Goal: Navigation & Orientation: Understand site structure

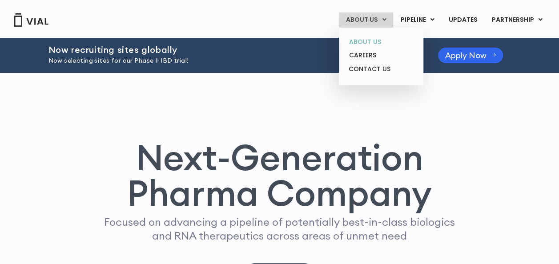
click at [367, 39] on link "ABOUT US" at bounding box center [381, 42] width 78 height 14
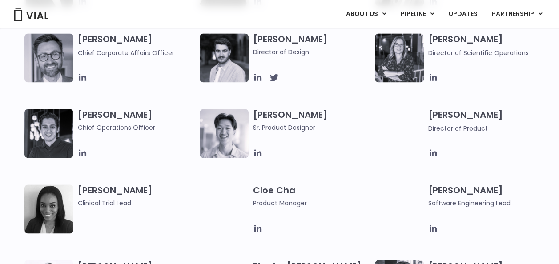
scroll to position [501, 0]
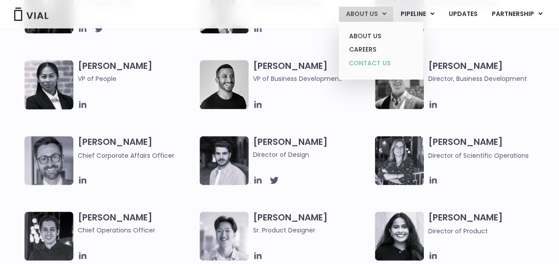
click at [373, 60] on link "CONTACT US" at bounding box center [381, 63] width 78 height 14
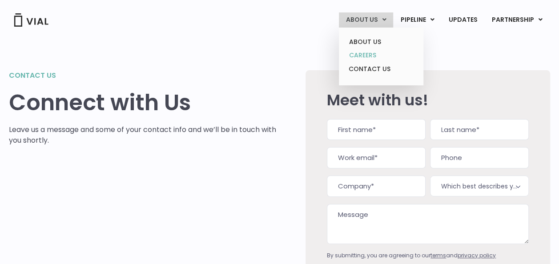
click at [365, 55] on link "CAREERS" at bounding box center [381, 55] width 78 height 14
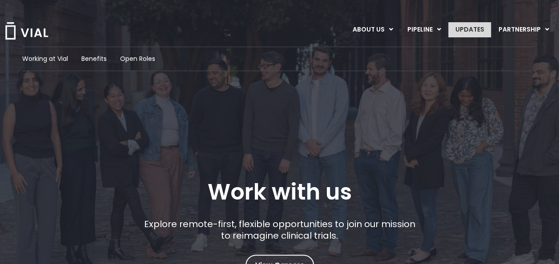
click at [473, 34] on link "UPDATES" at bounding box center [469, 29] width 43 height 15
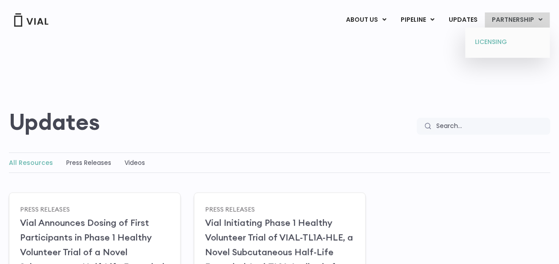
click at [488, 39] on link "LICENSING" at bounding box center [507, 42] width 78 height 14
